Goal: Transaction & Acquisition: Download file/media

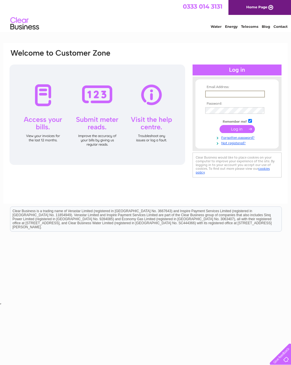
type input "tom@katedaviesdesigns.com"
click at [237, 128] on input "submit" at bounding box center [236, 129] width 35 height 8
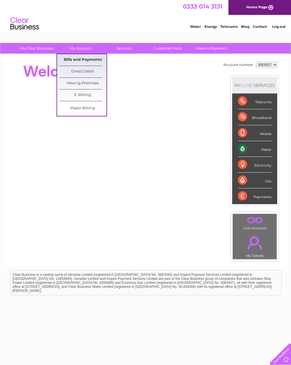
click at [83, 62] on link "Bills and Payments" at bounding box center [82, 59] width 47 height 11
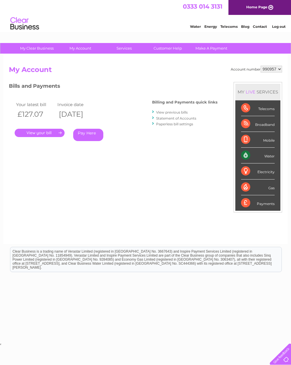
click at [171, 111] on link "View previous bills" at bounding box center [172, 112] width 32 height 4
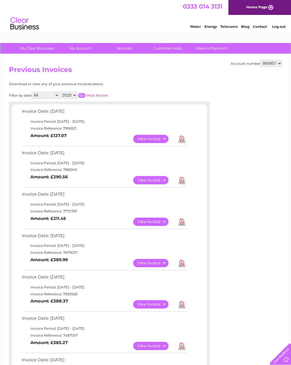
click at [179, 177] on link "Download" at bounding box center [181, 180] width 7 height 8
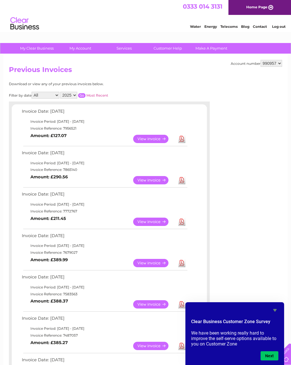
click at [179, 136] on link "Download" at bounding box center [181, 139] width 7 height 8
